Goal: Check status: Check status

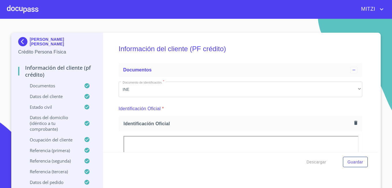
scroll to position [81, 0]
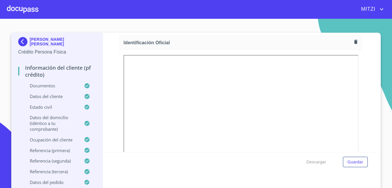
click at [24, 12] on div at bounding box center [22, 9] width 31 height 18
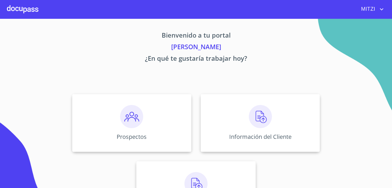
click at [23, 4] on div at bounding box center [22, 9] width 31 height 18
click at [129, 114] on img at bounding box center [131, 116] width 23 height 23
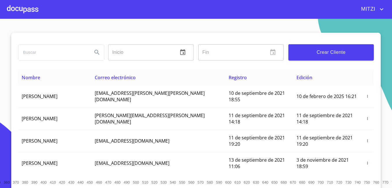
click at [49, 47] on input "search" at bounding box center [52, 53] width 69 height 16
click at [94, 53] on icon "Search" at bounding box center [97, 52] width 7 height 7
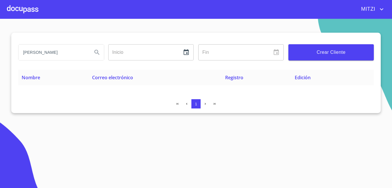
click at [73, 49] on input "[PERSON_NAME]" at bounding box center [52, 53] width 69 height 16
type input "[PERSON_NAME]"
click at [100, 53] on icon "Search" at bounding box center [97, 52] width 7 height 7
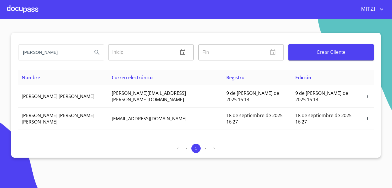
click at [16, 14] on div at bounding box center [22, 9] width 31 height 18
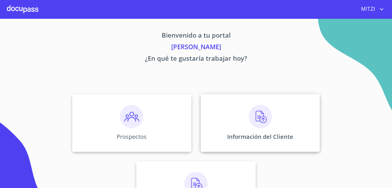
click at [234, 148] on div "Información del Cliente" at bounding box center [260, 123] width 119 height 58
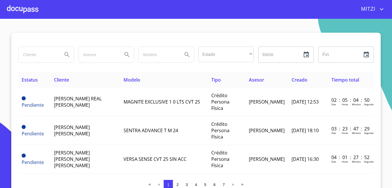
click at [47, 58] on input "search" at bounding box center [37, 55] width 39 height 16
type input "[PERSON_NAME]"
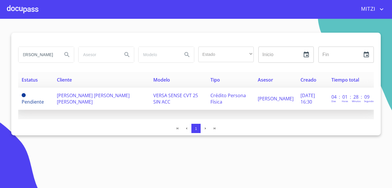
scroll to position [0, 0]
click at [88, 93] on span "[PERSON_NAME] [PERSON_NAME] [PERSON_NAME]" at bounding box center [93, 98] width 73 height 13
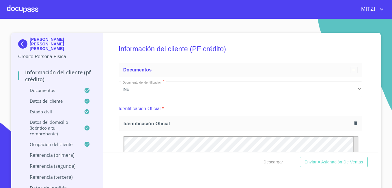
click at [103, 111] on div "Información del cliente (PF crédito) Documentos Documento de identificación.   …" at bounding box center [240, 92] width 275 height 119
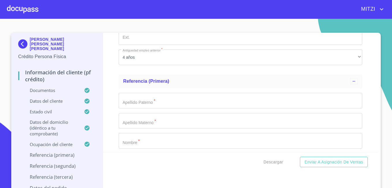
scroll to position [3063, 0]
